Goal: Transaction & Acquisition: Purchase product/service

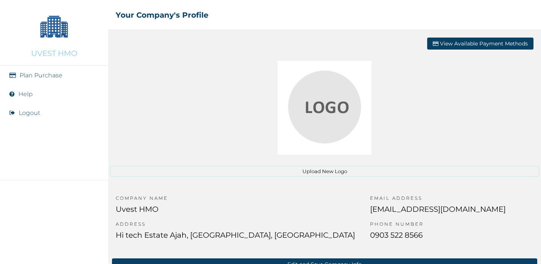
click at [471, 47] on button "View Available Payment Methods" at bounding box center [480, 44] width 106 height 12
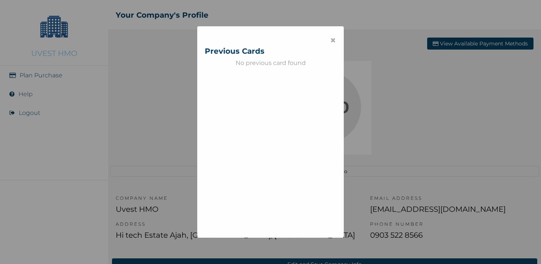
click at [330, 42] on span "×" at bounding box center [333, 40] width 6 height 13
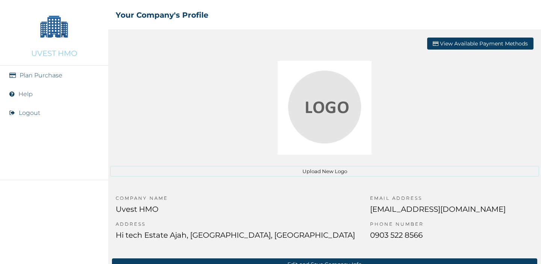
click at [50, 77] on link "Plan Purchase" at bounding box center [41, 75] width 43 height 7
click at [56, 77] on link "Plan Purchase" at bounding box center [41, 75] width 43 height 7
